Goal: Information Seeking & Learning: Learn about a topic

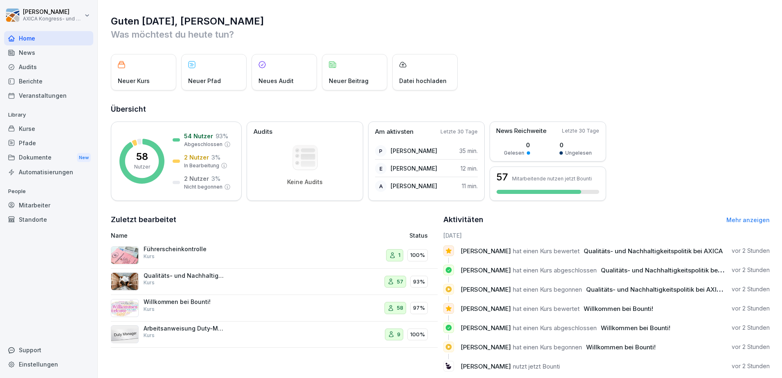
click at [34, 131] on div "Kurse" at bounding box center [48, 128] width 89 height 14
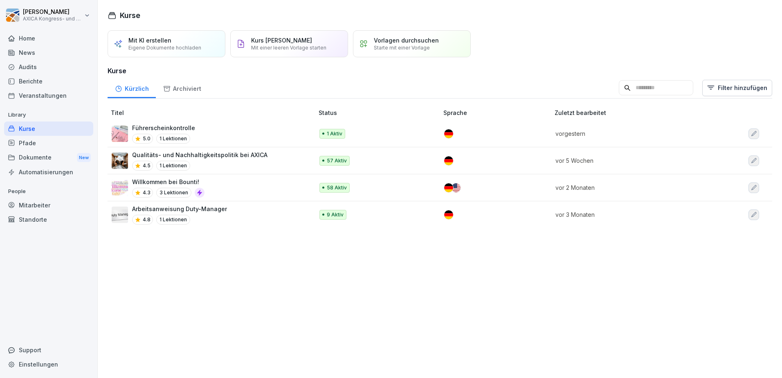
click at [258, 160] on div "Qualitäts- und Nachhaltigkeitspolitik bei AXICA 4.5 1 Lektionen" at bounding box center [199, 161] width 135 height 20
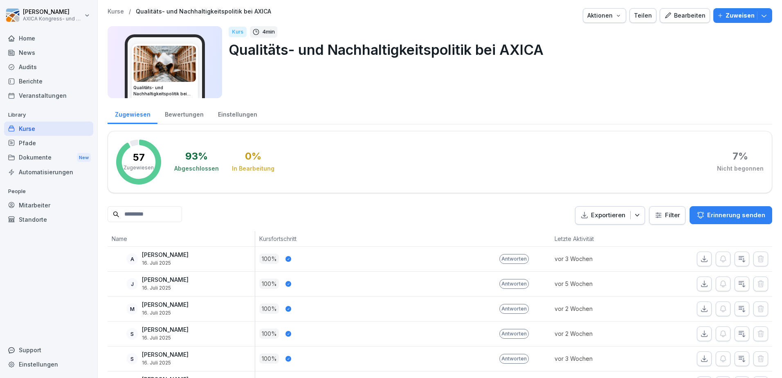
click at [191, 111] on div "Bewertungen" at bounding box center [183, 113] width 53 height 21
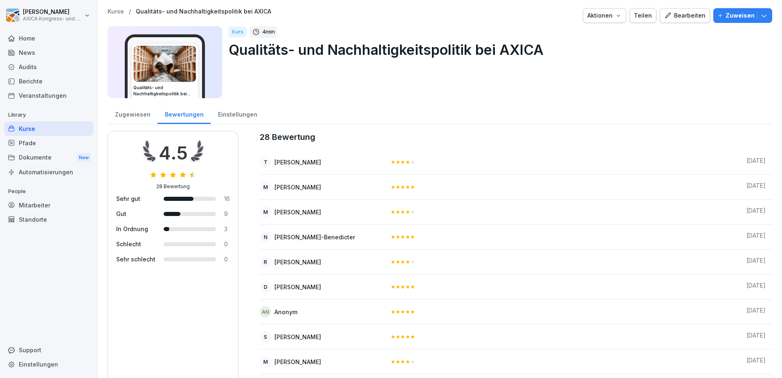
click at [28, 126] on div "Kurse" at bounding box center [48, 128] width 89 height 14
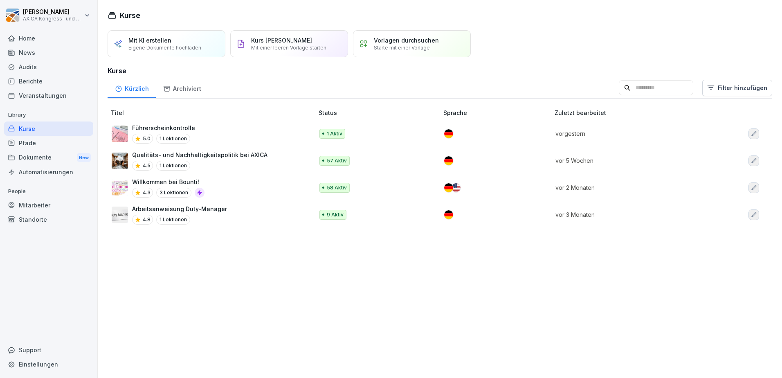
click at [218, 183] on div "Willkommen bei Bounti! 4.3 3 Lektionen" at bounding box center [209, 188] width 194 height 20
